Goal: Information Seeking & Learning: Learn about a topic

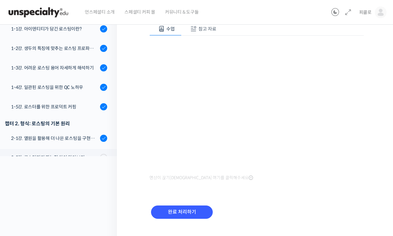
scroll to position [46, 0]
click at [68, 134] on div "2-1강. 열원을 활용해 더 나은 로스팅을 구현하는 방법" at bounding box center [54, 137] width 87 height 7
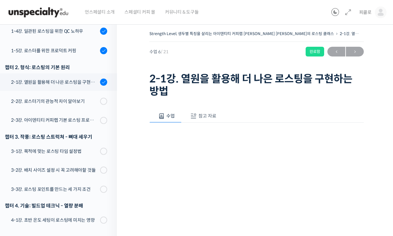
scroll to position [202, 0]
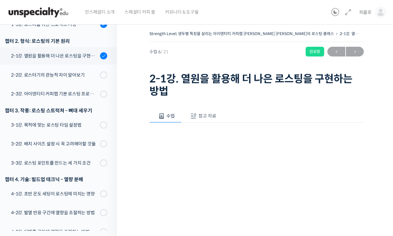
click at [71, 72] on div "2-2강. 로스터기의 관능적 차이 알아보기" at bounding box center [54, 75] width 87 height 7
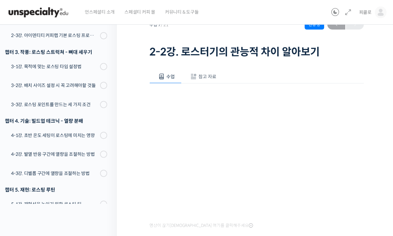
scroll to position [75, 0]
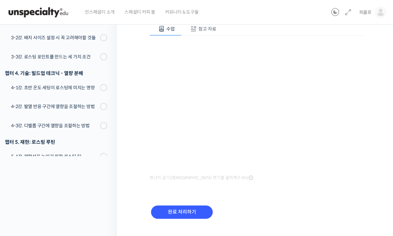
click at [185, 210] on input "완료 처리하기" at bounding box center [182, 212] width 62 height 13
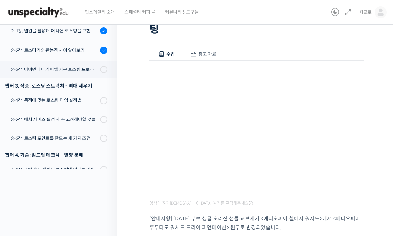
scroll to position [111, 0]
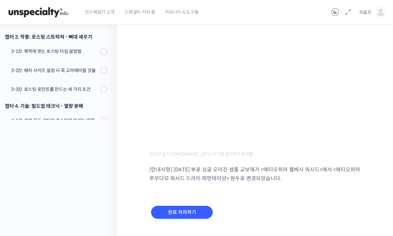
click at [184, 210] on input "완료 처리하기" at bounding box center [182, 212] width 62 height 13
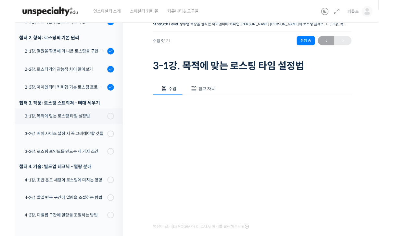
scroll to position [75, 0]
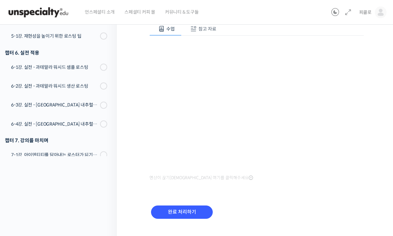
click at [182, 209] on input "완료 처리하기" at bounding box center [182, 212] width 62 height 13
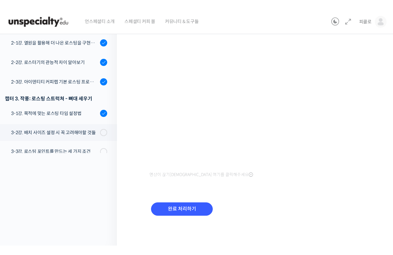
scroll to position [8, 0]
